Goal: Task Accomplishment & Management: Complete application form

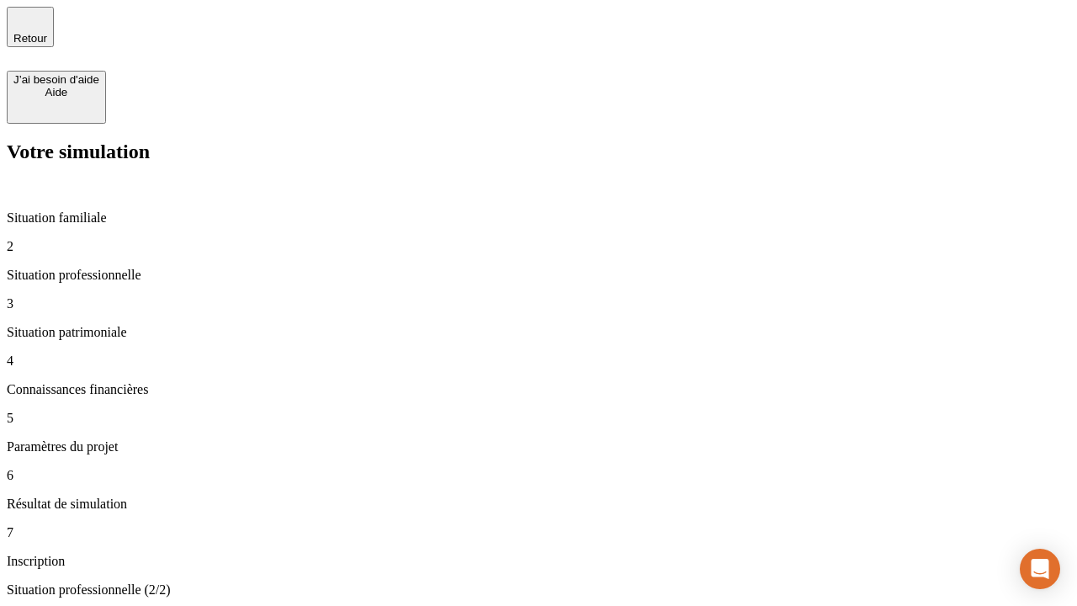
type input "30 000"
type input "40 000"
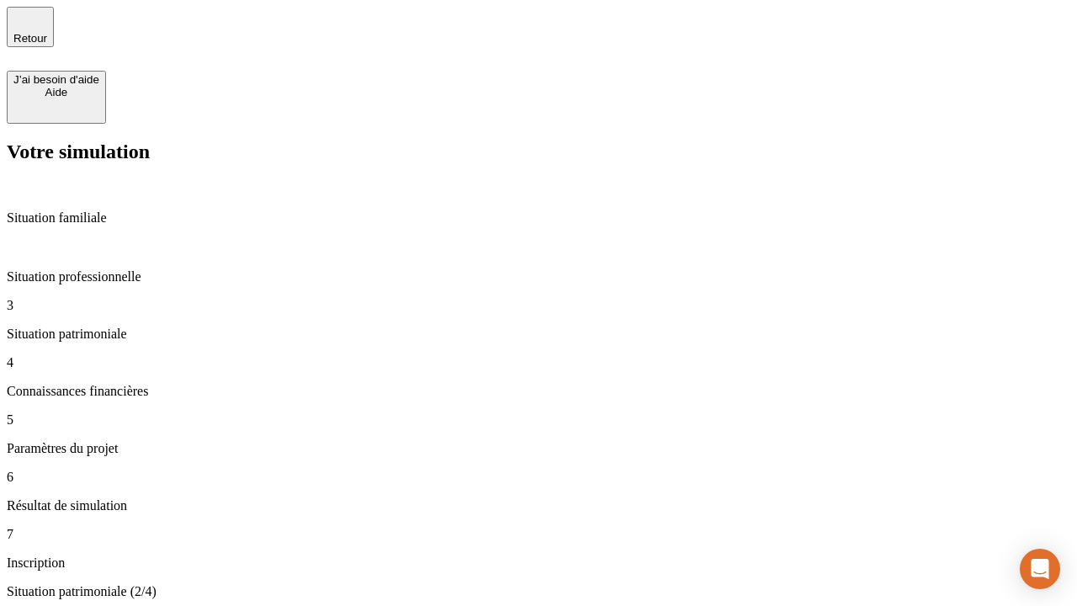
type input "1 100"
type input "20"
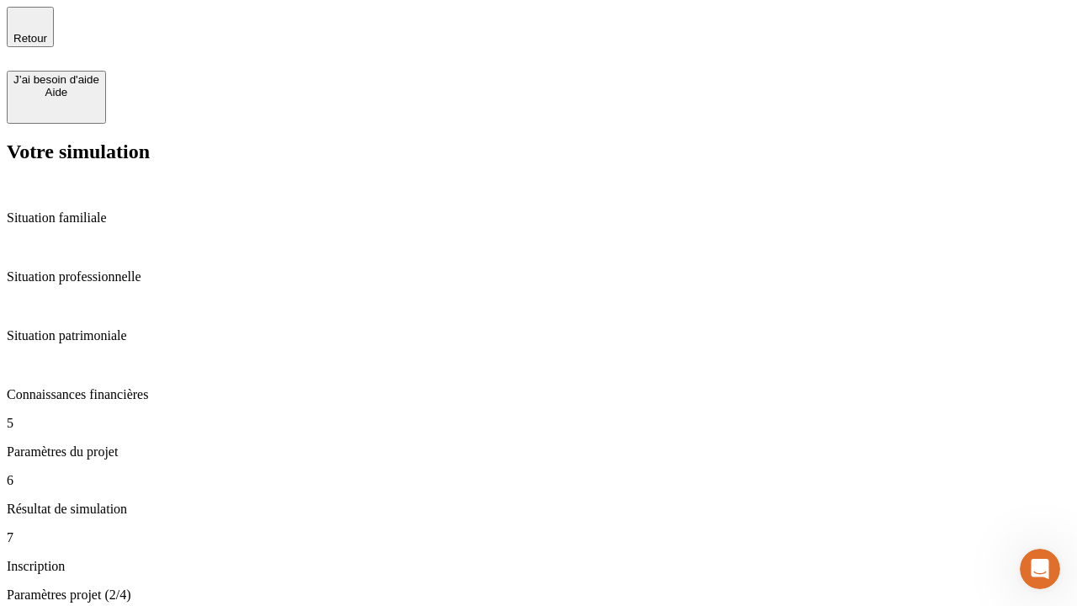
type input "40"
type input "62"
type input "50 000"
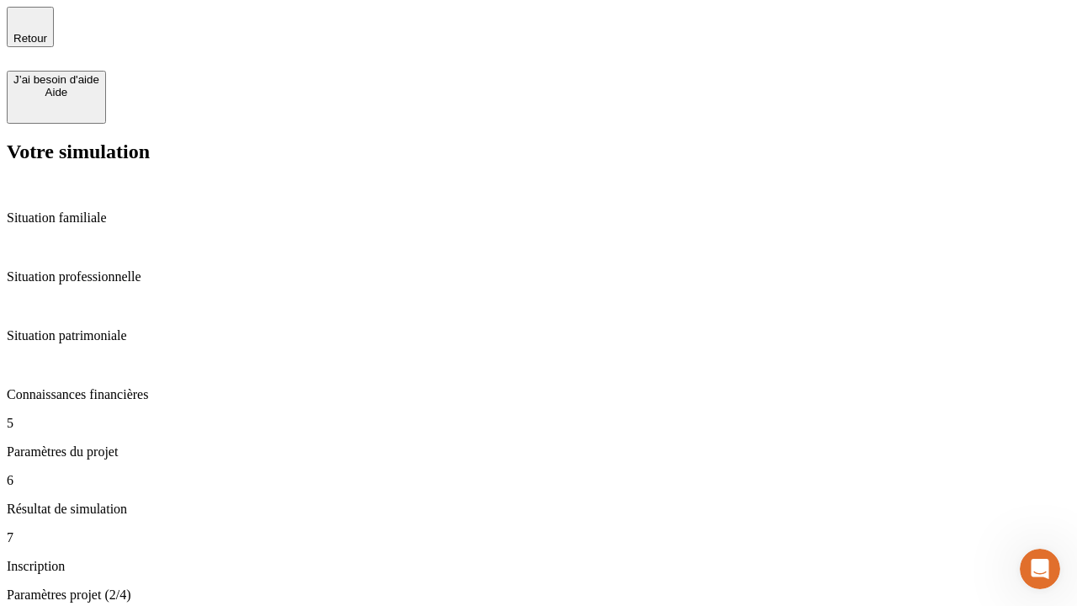
type input "640"
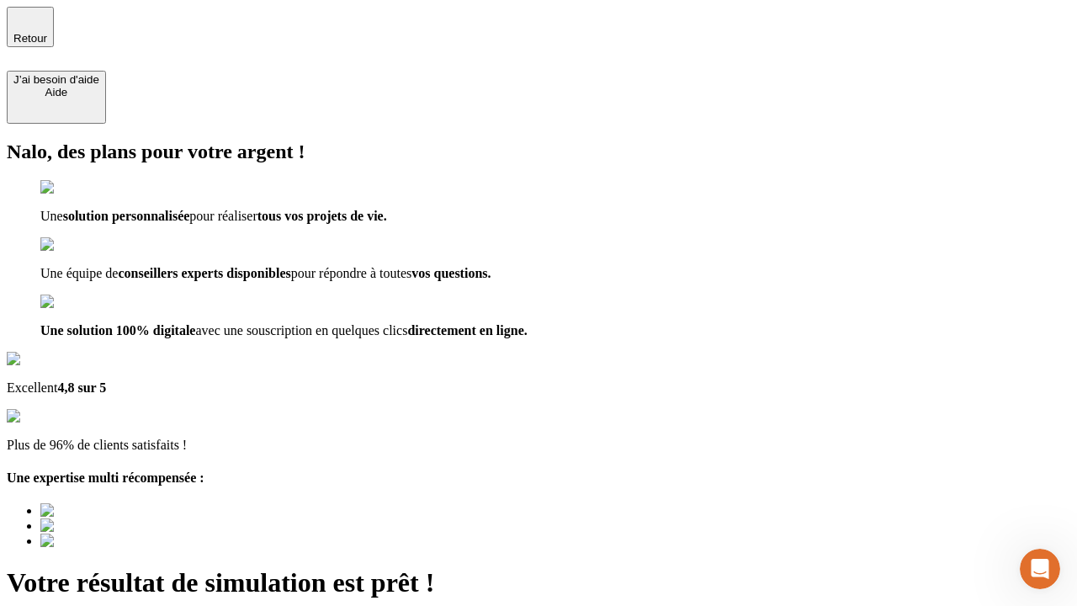
type input "[EMAIL_ADDRESS][DOMAIN_NAME]"
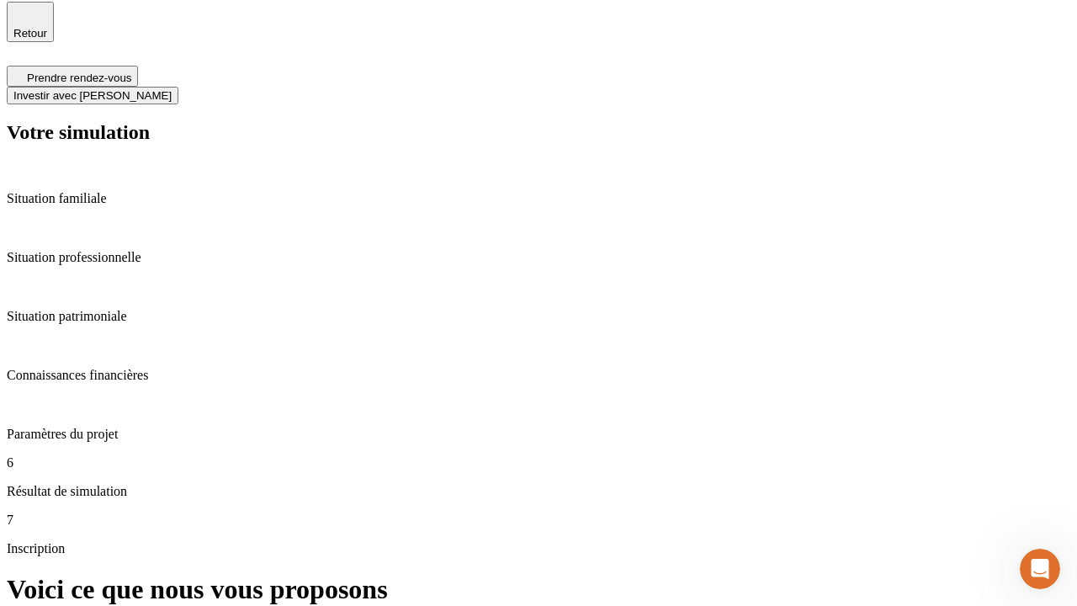
click at [172, 89] on span "Investir avec [PERSON_NAME]" at bounding box center [92, 95] width 158 height 13
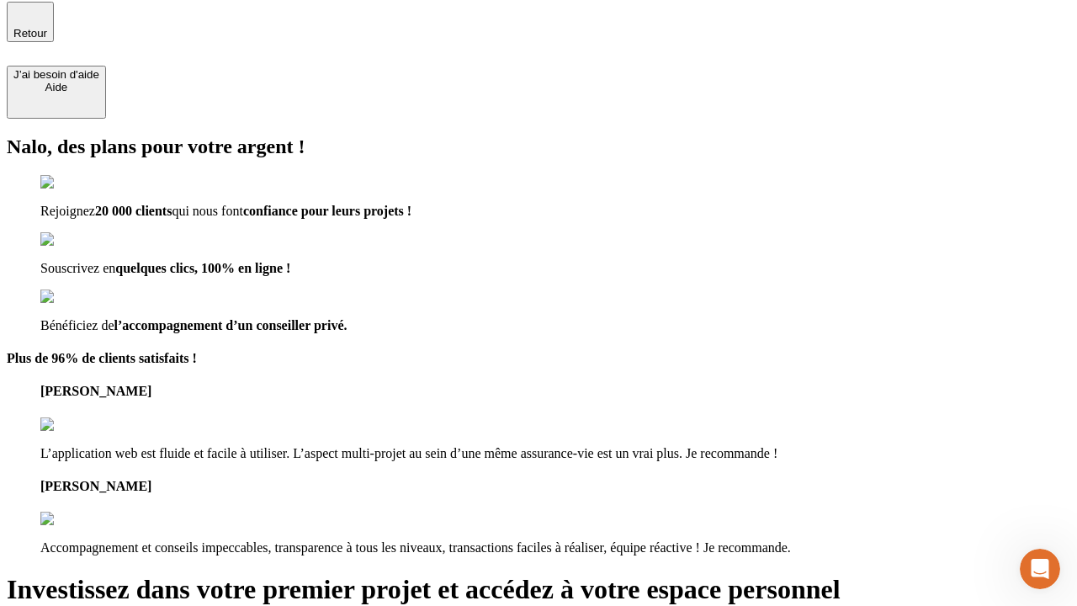
scroll to position [3, 0]
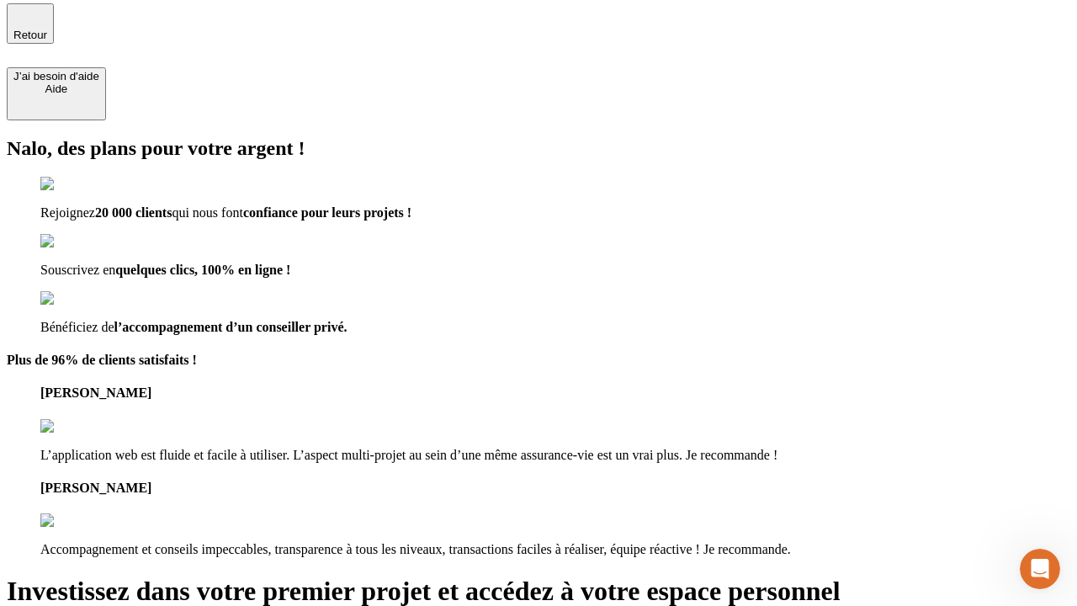
type input "[PERSON_NAME][EMAIL_ADDRESS][DOMAIN_NAME]"
